Goal: Task Accomplishment & Management: Use online tool/utility

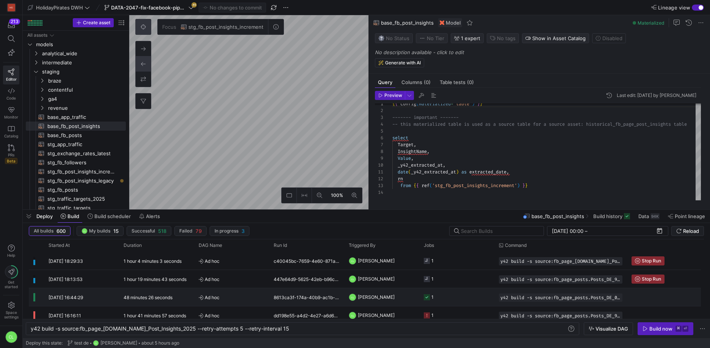
scroll to position [0, 245]
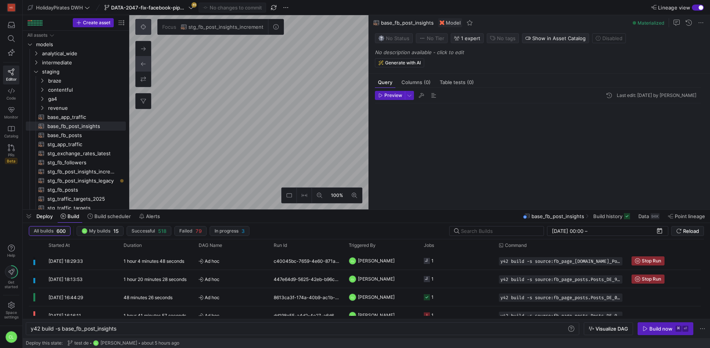
scroll to position [68, 0]
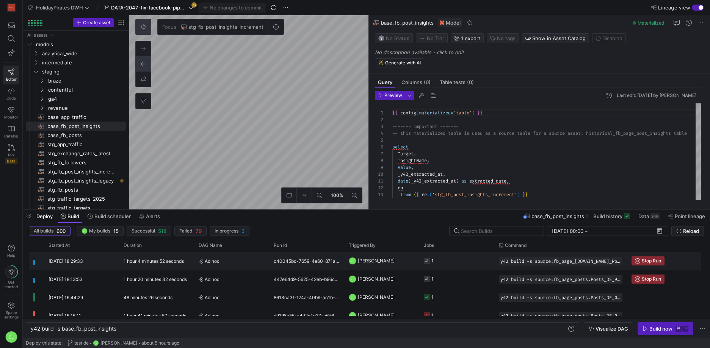
click at [458, 261] on y42-job-status-cell-renderer "1" at bounding box center [457, 260] width 66 height 17
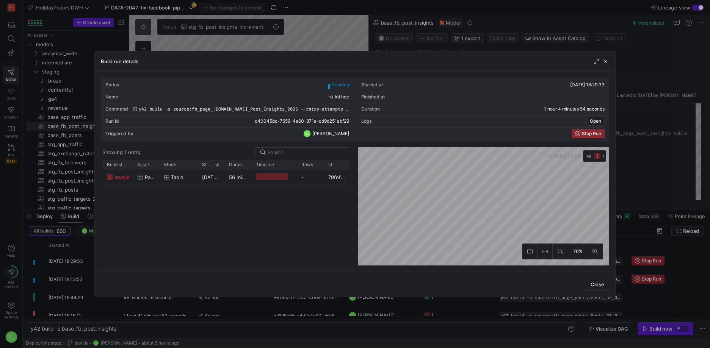
click at [605, 65] on div "Build run details" at bounding box center [355, 62] width 520 height 20
click at [603, 60] on span "button" at bounding box center [605, 62] width 8 height 8
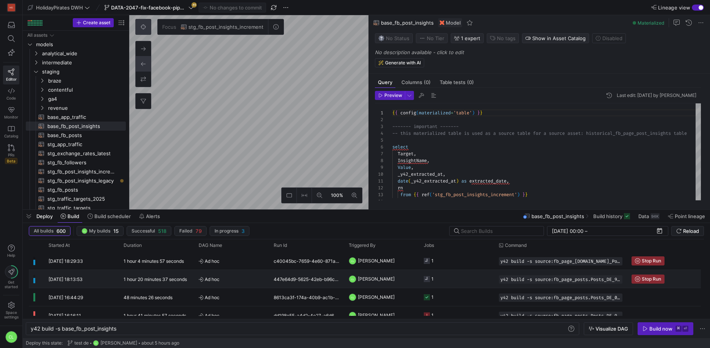
click at [452, 281] on y42-job-status-cell-renderer "1" at bounding box center [457, 278] width 66 height 17
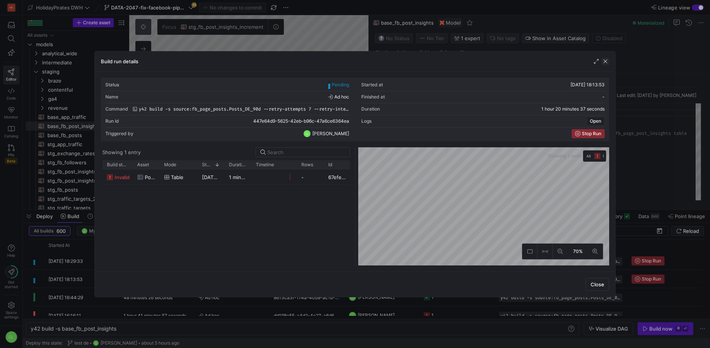
click at [604, 60] on span "button" at bounding box center [605, 62] width 8 height 8
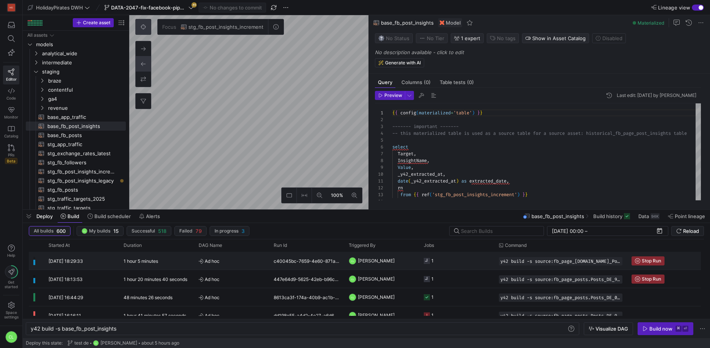
click at [454, 263] on y42-job-status-cell-renderer "1" at bounding box center [457, 260] width 66 height 17
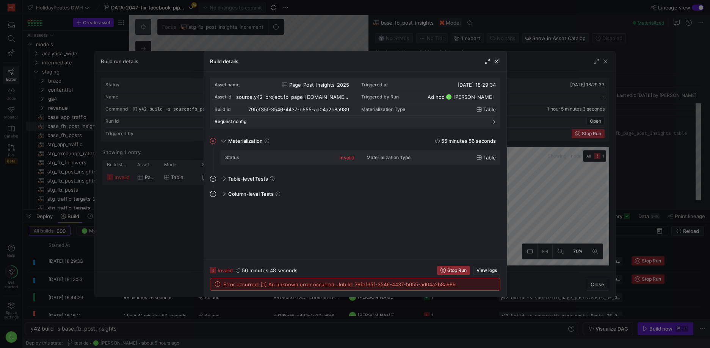
click at [495, 61] on span "button" at bounding box center [496, 62] width 8 height 8
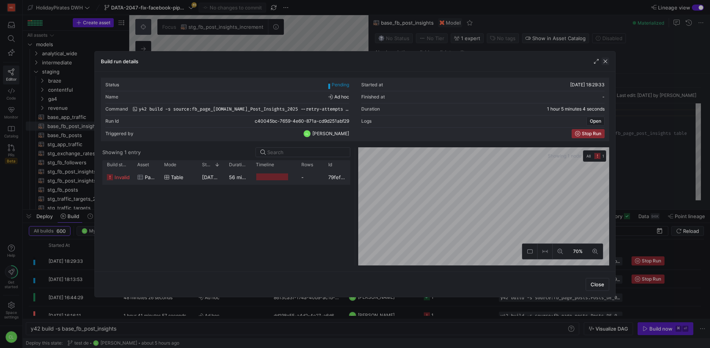
click at [603, 62] on span "button" at bounding box center [605, 62] width 8 height 8
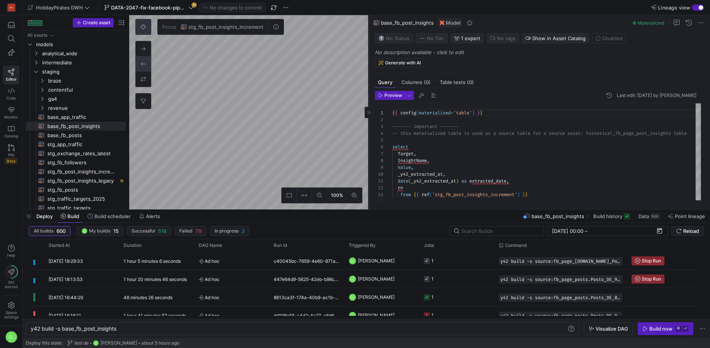
click at [368, 139] on as-split "100% Focus stg_fb_post_insights_increment 0 Query Columns (0) Table tests (0) P…" at bounding box center [419, 112] width 580 height 194
click at [139, 25] on button at bounding box center [143, 26] width 15 height 15
click at [392, 139] on as-split "100% 0 Query Columns (0) Table tests (0) Preview Last edit: [DATE] by Chayanon …" at bounding box center [419, 112] width 580 height 194
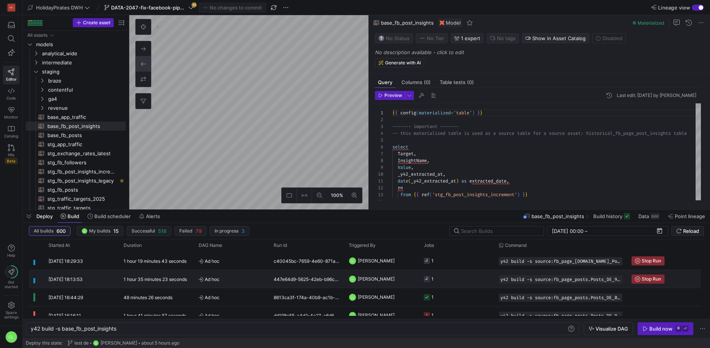
click at [447, 276] on y42-job-status-cell-renderer "1" at bounding box center [457, 278] width 66 height 17
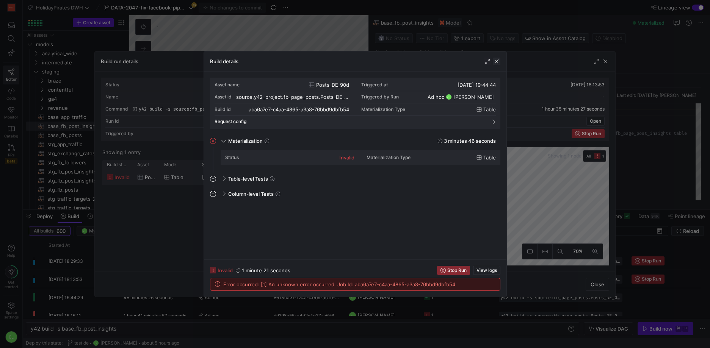
click at [495, 62] on span "button" at bounding box center [496, 62] width 8 height 8
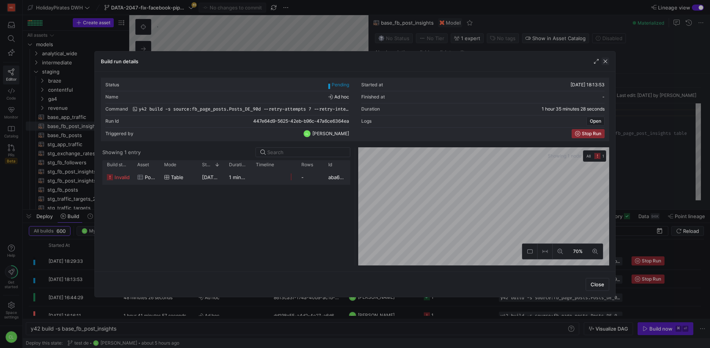
click at [606, 61] on span "button" at bounding box center [605, 62] width 8 height 8
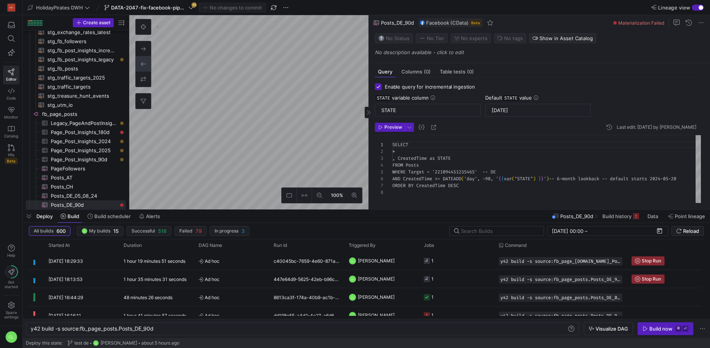
scroll to position [121, 0]
type textarea "y42 build -s source:fb_page_[DOMAIN_NAME]_Post_Insights_2025"
checkbox input "false"
type textarea "-- Only posts created in [DATE] SELECT * FROM PageAndPostInsights WHERE Target …"
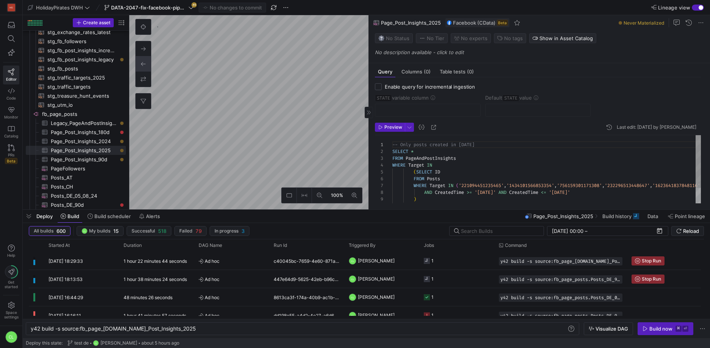
scroll to position [61, 0]
click at [564, 284] on div "y42 build -s source:fb_page_posts.Posts_DE_90d --retry-attempts 7 --retry-inter…" at bounding box center [560, 279] width 133 height 18
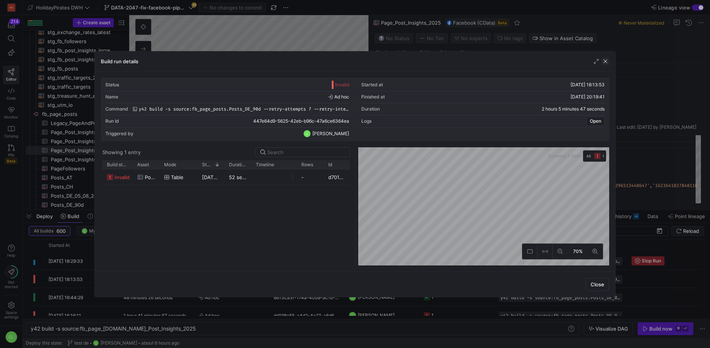
click at [604, 61] on span "button" at bounding box center [605, 62] width 8 height 8
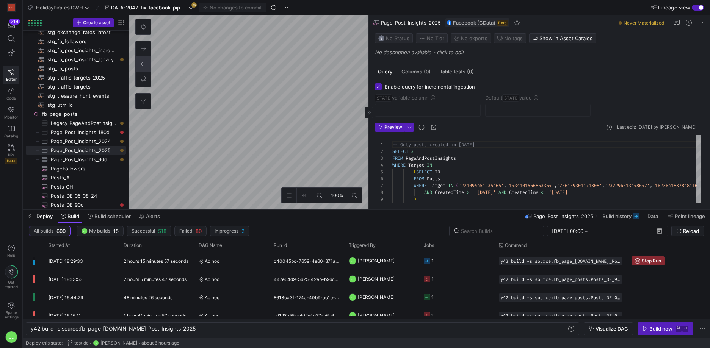
type textarea "y42 build -s source:fb_page_posts.Posts_DE_90d"
checkbox input "true"
type input "STATE"
type input "[DATE]"
type textarea "SELECT * , CreatedTime as STATE FROM Posts WHERE Target = '221094451235465' -- …"
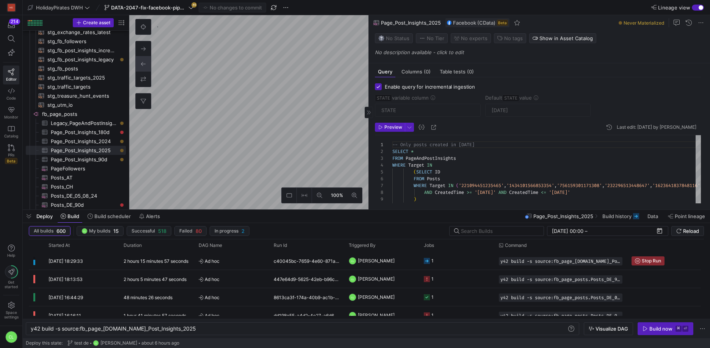
scroll to position [48, 0]
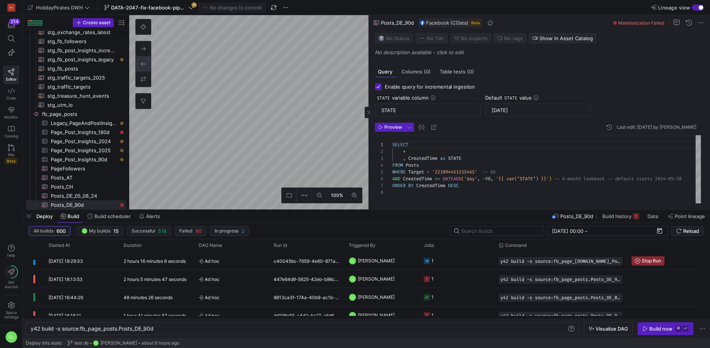
type textarea "y42 build -s source:fb_page_posts.Posts_IT"
type input "[DATE]"
type textarea "SELECT * , CreatedTime as STATE FROM Posts WHERE Target = '496199297079610' -- …"
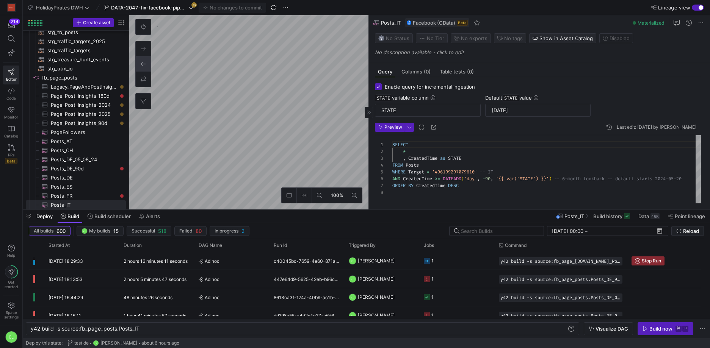
type textarea "y42 build -s source:fb_page_posts.Posts_DE_90d"
type input "[DATE]"
type textarea "SELECT * , CreatedTime as STATE FROM Posts WHERE Target = '221094451235465' -- …"
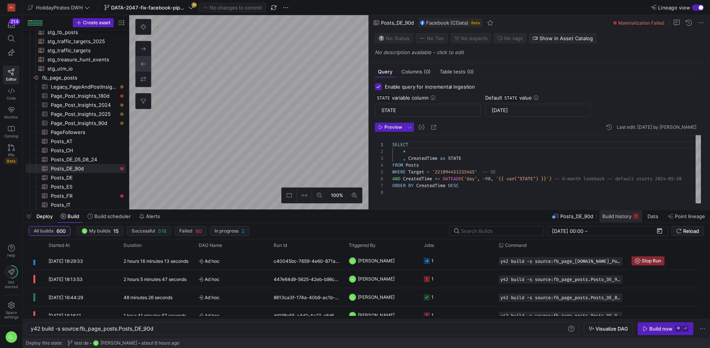
click at [622, 220] on span at bounding box center [620, 216] width 43 height 12
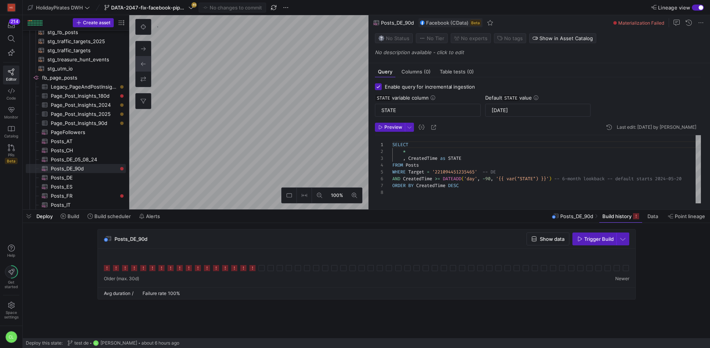
click at [456, 217] on div "Deploy Build Build scheduler Alerts Posts_DE_90d Build history Data Point linea…" at bounding box center [366, 216] width 687 height 13
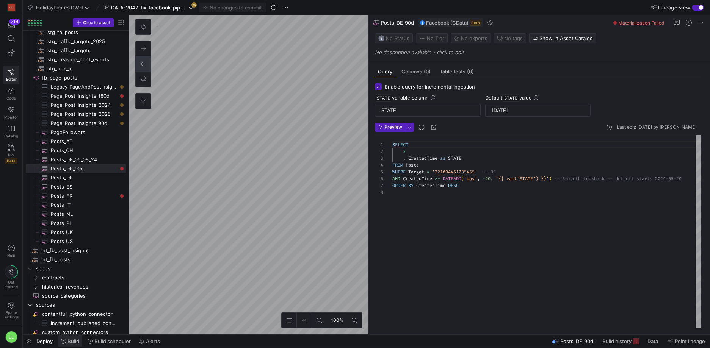
click at [69, 341] on span "Build" at bounding box center [73, 341] width 12 height 6
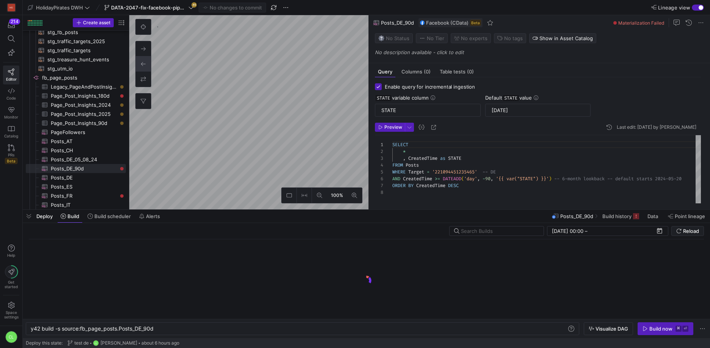
scroll to position [0, 123]
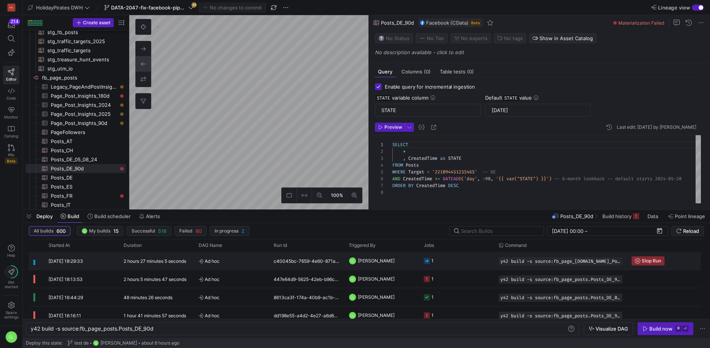
click at [188, 255] on div "2 hours 27 minutes 5 seconds" at bounding box center [156, 261] width 75 height 18
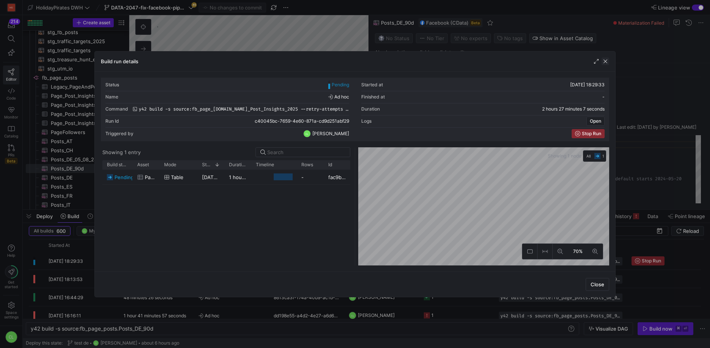
click at [602, 63] on span "button" at bounding box center [605, 62] width 8 height 8
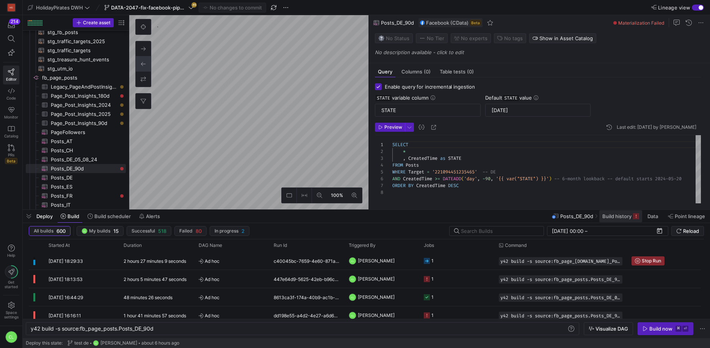
click at [611, 216] on span "Build history" at bounding box center [616, 216] width 29 height 6
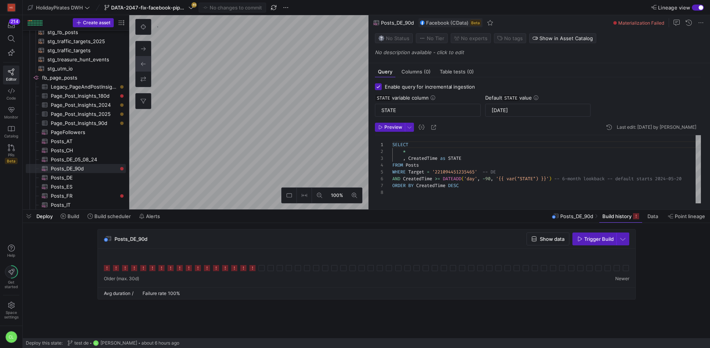
click at [480, 218] on div "Deploy Build Build scheduler Alerts Posts_DE_90d Build history Data Point linea…" at bounding box center [366, 216] width 687 height 13
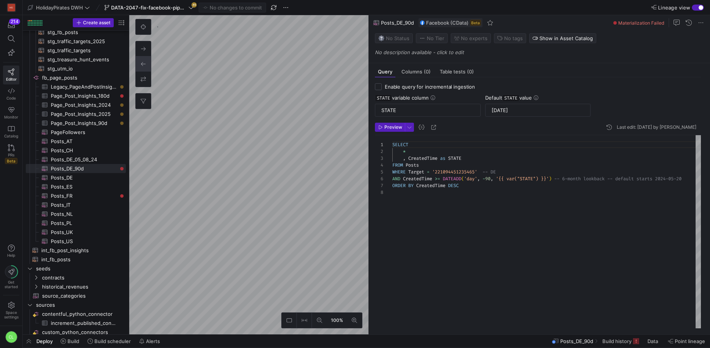
checkbox input "false"
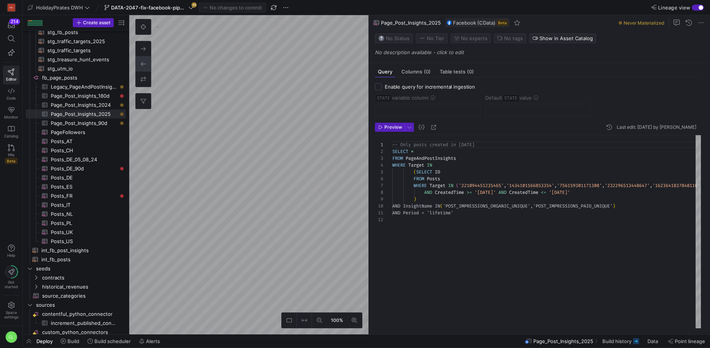
scroll to position [61, 0]
click at [606, 338] on span "Build history" at bounding box center [616, 341] width 29 height 6
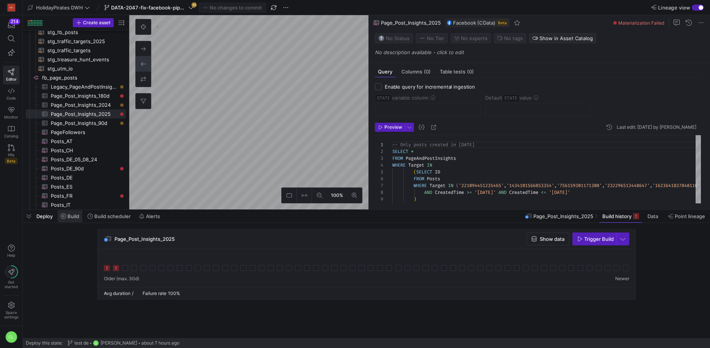
click at [73, 213] on span "Build" at bounding box center [73, 216] width 12 height 6
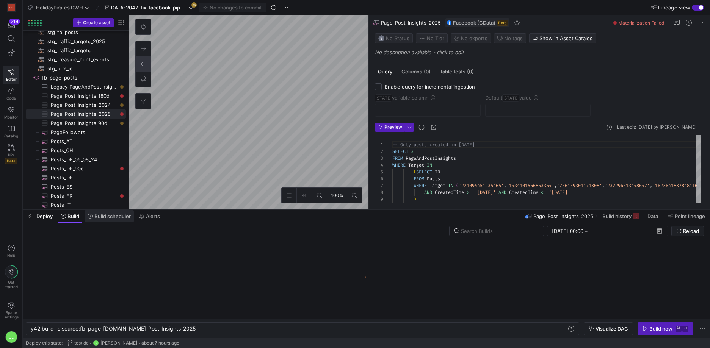
scroll to position [0, 152]
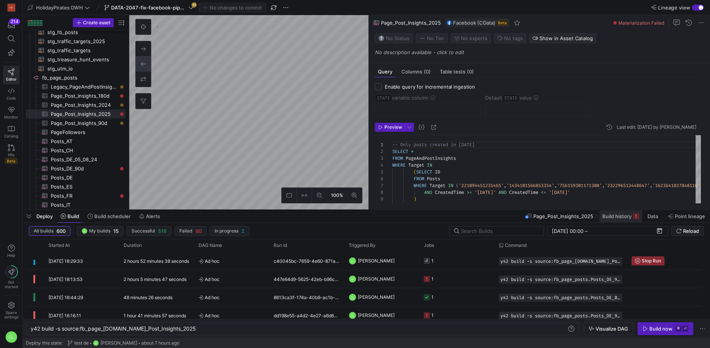
click at [622, 217] on span "Build history" at bounding box center [616, 216] width 29 height 6
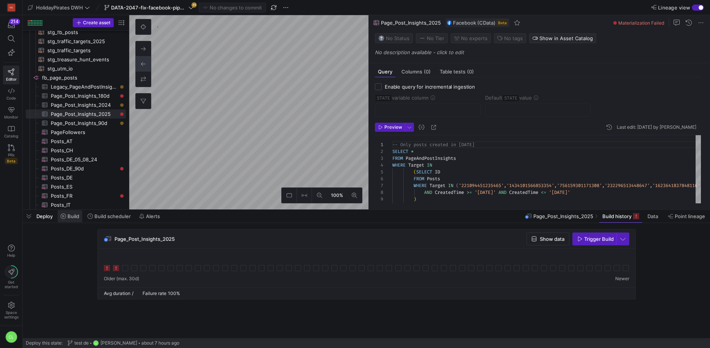
click at [68, 220] on span at bounding box center [70, 216] width 25 height 12
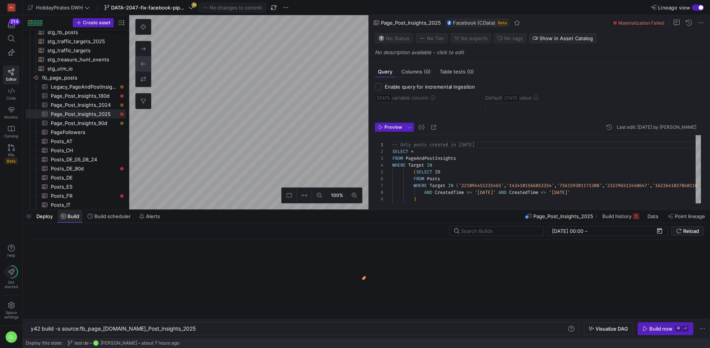
scroll to position [0, 152]
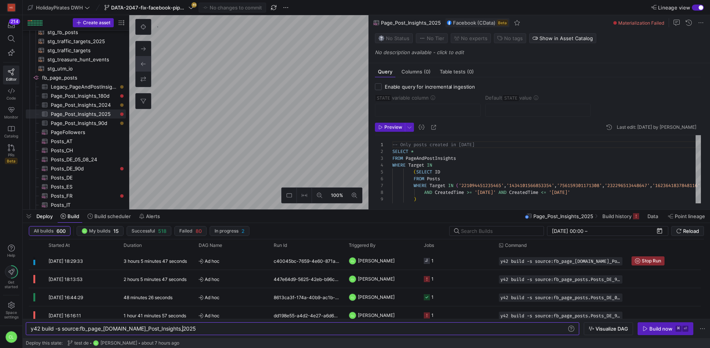
type textarea "-- Only update the posts created in the last 90 days SELECT * FROM PageAndPostI…"
type textarea "y42 build -s source:fb_page_[DOMAIN_NAME]_Post_Insights_90d"
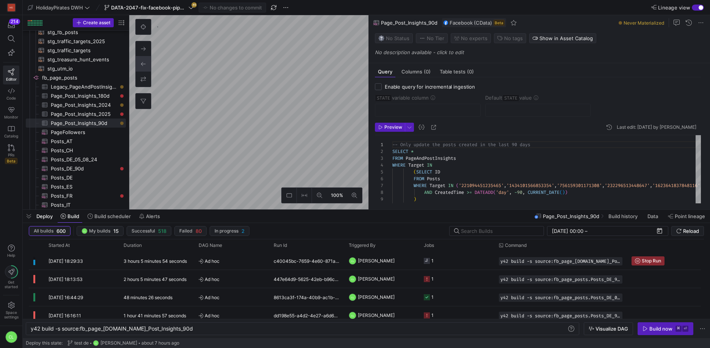
type textarea "-- Only posts created in the last 180 days SELECT * FROM PageAndPostInsights WH…"
type textarea "y42 build -s source:fb_page_[DOMAIN_NAME]_Post_Insights_180d"
type textarea "-- Only update the posts created in the last 90 days SELECT * FROM PageAndPostI…"
type textarea "y42 build -s source:fb_page_[DOMAIN_NAME]_Post_Insights_90d"
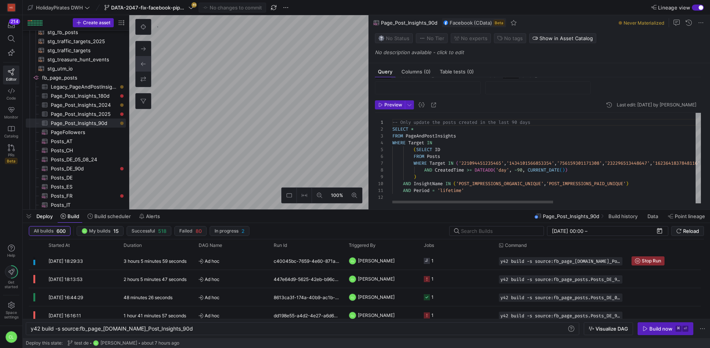
scroll to position [24, 0]
click at [661, 328] on div "Build now" at bounding box center [660, 329] width 23 height 6
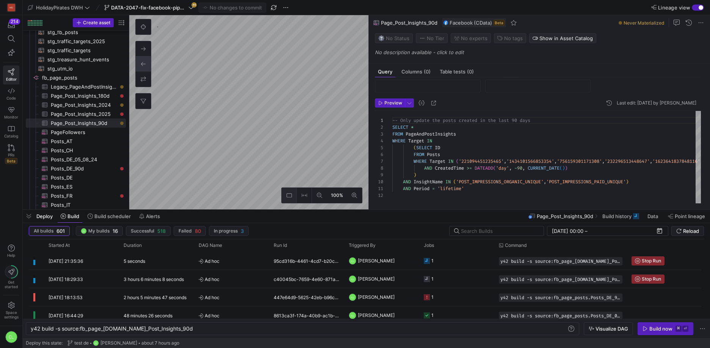
checkbox input "true"
type input "STATE"
type input "[DATE]"
type textarea "SELECT * , CreatedTime as STATE FROM Posts WHERE Target = '221094451235465' -- …"
type textarea "y42 build -s source:fb_page_posts.Posts_DE_90d"
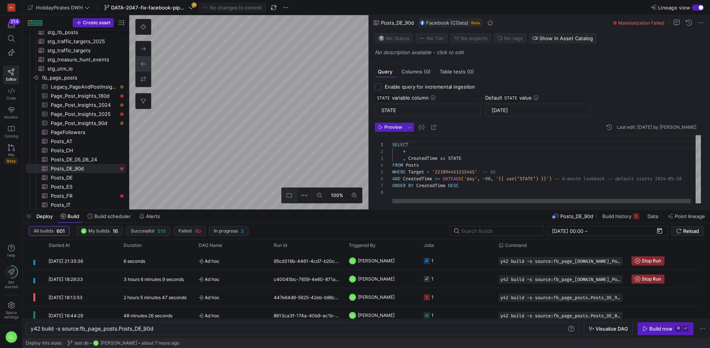
checkbox input "false"
type textarea "SELECT * --, CreatedTime as STATE FROM Posts WHERE Target = '221094451235465' -…"
type textarea "y42 build -s source:fb_page_posts.Posts_DE_05_08_24"
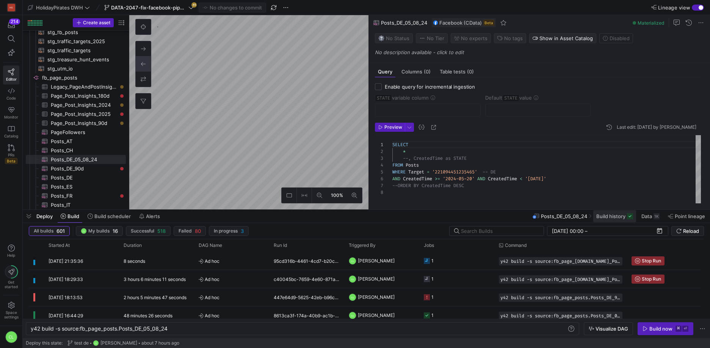
click at [618, 217] on span "Build history" at bounding box center [610, 216] width 29 height 6
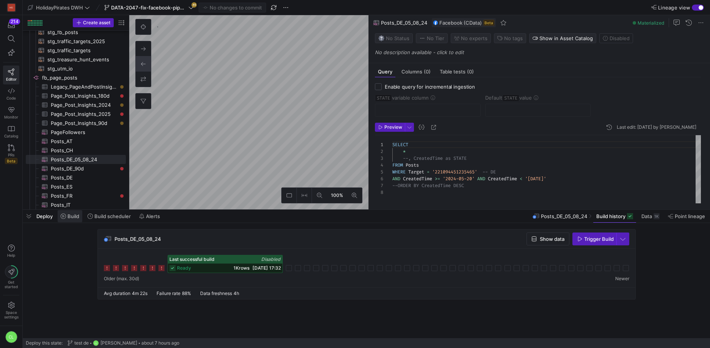
click at [69, 217] on span "Build" at bounding box center [73, 216] width 12 height 6
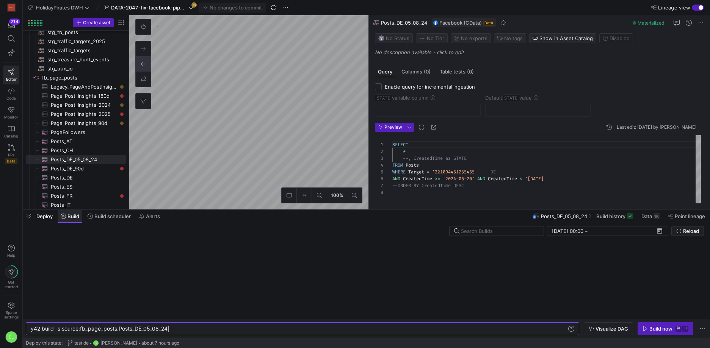
scroll to position [0, 138]
